Goal: Information Seeking & Learning: Learn about a topic

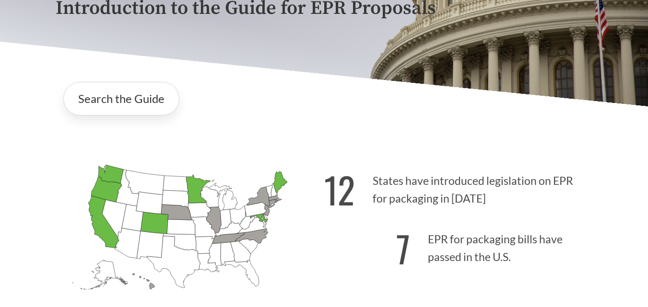
scroll to position [192, 0]
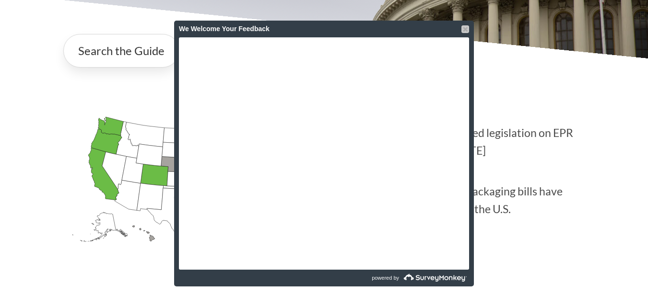
click at [462, 29] on div at bounding box center [465, 29] width 8 height 8
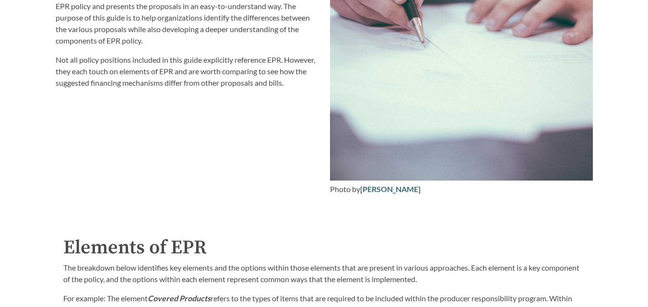
scroll to position [1343, 0]
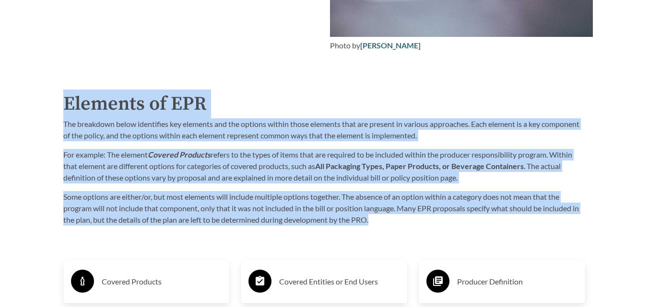
drag, startPoint x: 65, startPoint y: 105, endPoint x: 394, endPoint y: 223, distance: 349.9
click at [394, 223] on div "Elements of EPR The breakdown below identifies key elements and the options wit…" at bounding box center [324, 158] width 522 height 136
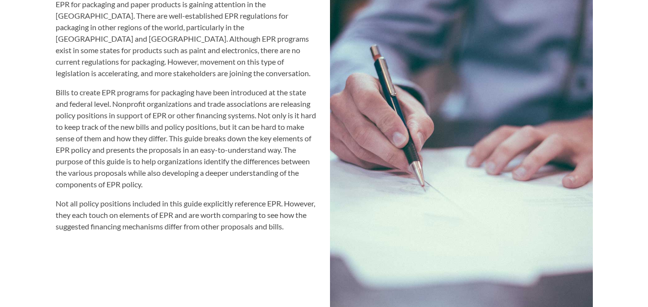
scroll to position [959, 0]
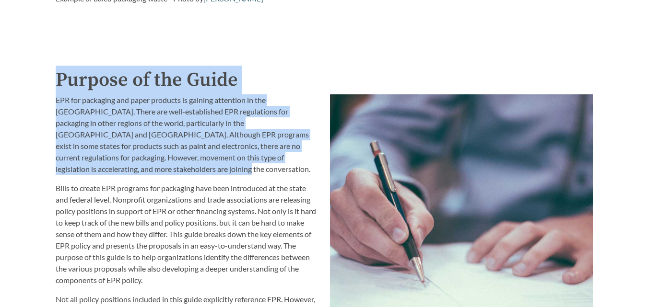
drag, startPoint x: 57, startPoint y: 76, endPoint x: 320, endPoint y: 162, distance: 276.9
click at [320, 162] on div "Purpose of the Guide EPR for packaging and paper products is gaining attention …" at bounding box center [324, 253] width 537 height 375
copy div "Purpose of the Guide EPR for packaging and paper products is gaining attention …"
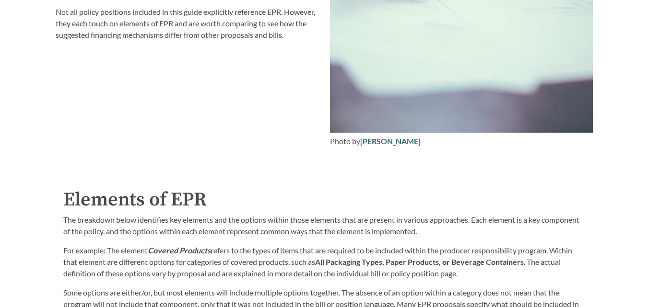
scroll to position [1391, 0]
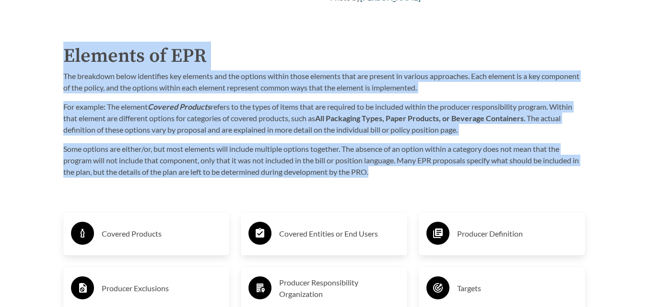
drag, startPoint x: 67, startPoint y: 54, endPoint x: 376, endPoint y: 174, distance: 331.6
click at [376, 174] on div "Elements of EPR The breakdown below identifies key elements and the options wit…" at bounding box center [324, 110] width 522 height 136
copy div "Elements of EPR The breakdown below identifies key elements and the options wit…"
